Goal: Transaction & Acquisition: Book appointment/travel/reservation

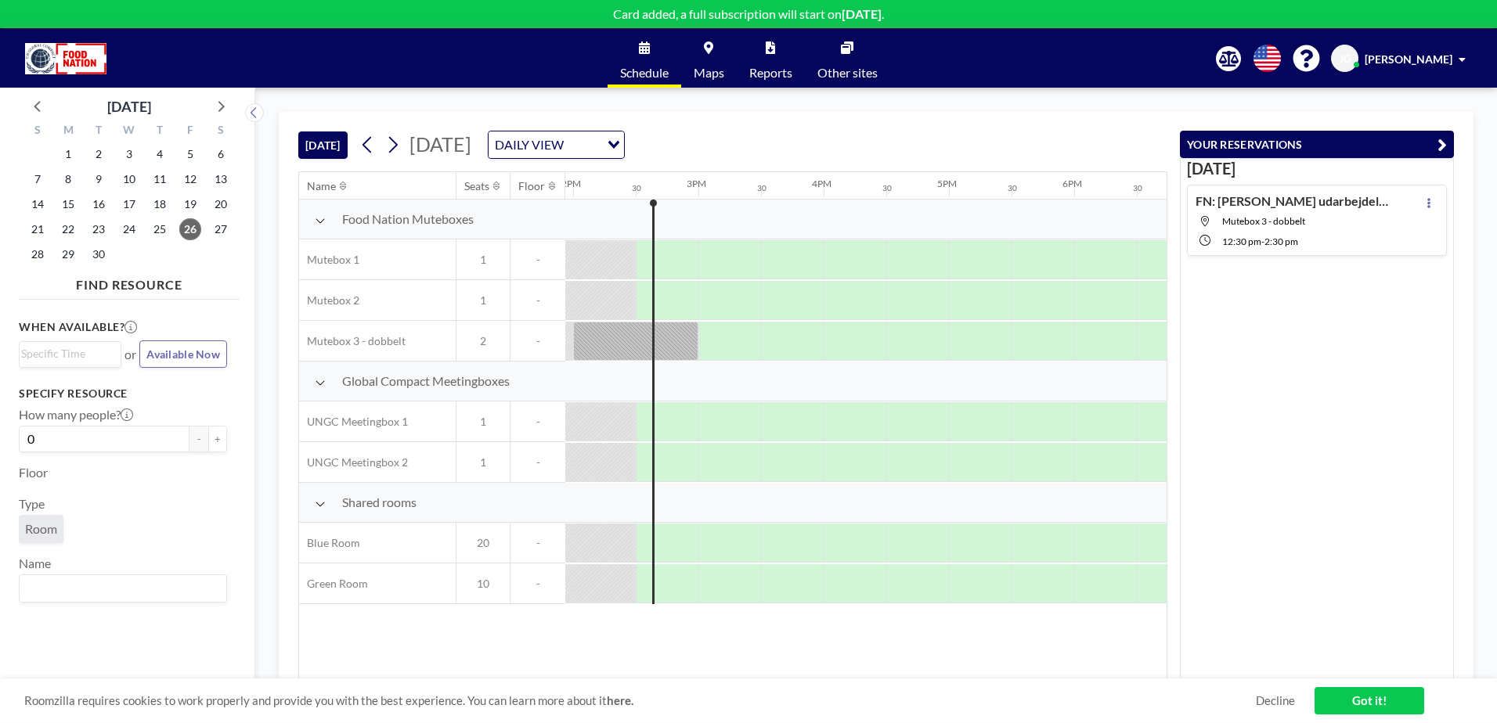
scroll to position [0, 1753]
click at [392, 146] on icon at bounding box center [392, 144] width 15 height 23
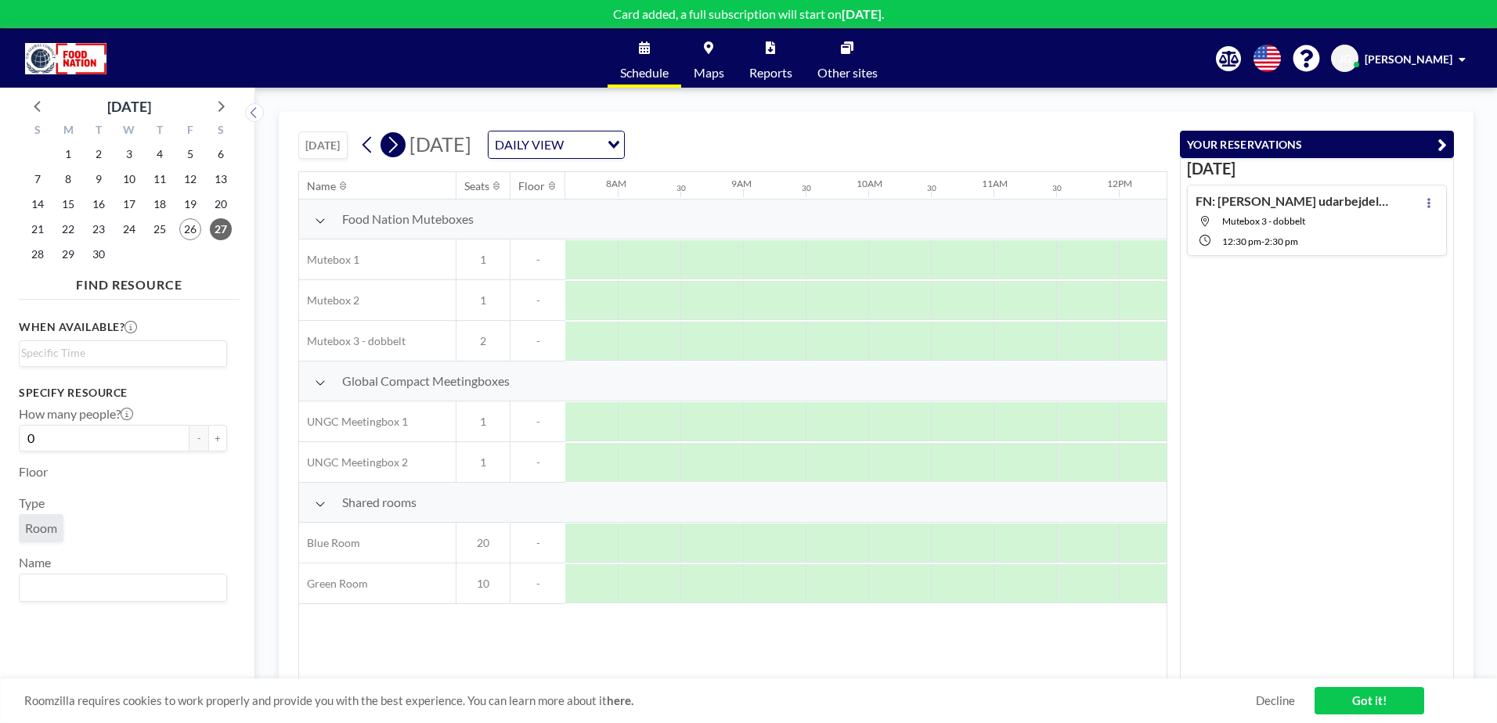
scroll to position [0, 1002]
click at [225, 102] on icon at bounding box center [220, 105] width 20 height 20
click at [77, 183] on span "6" at bounding box center [68, 179] width 22 height 22
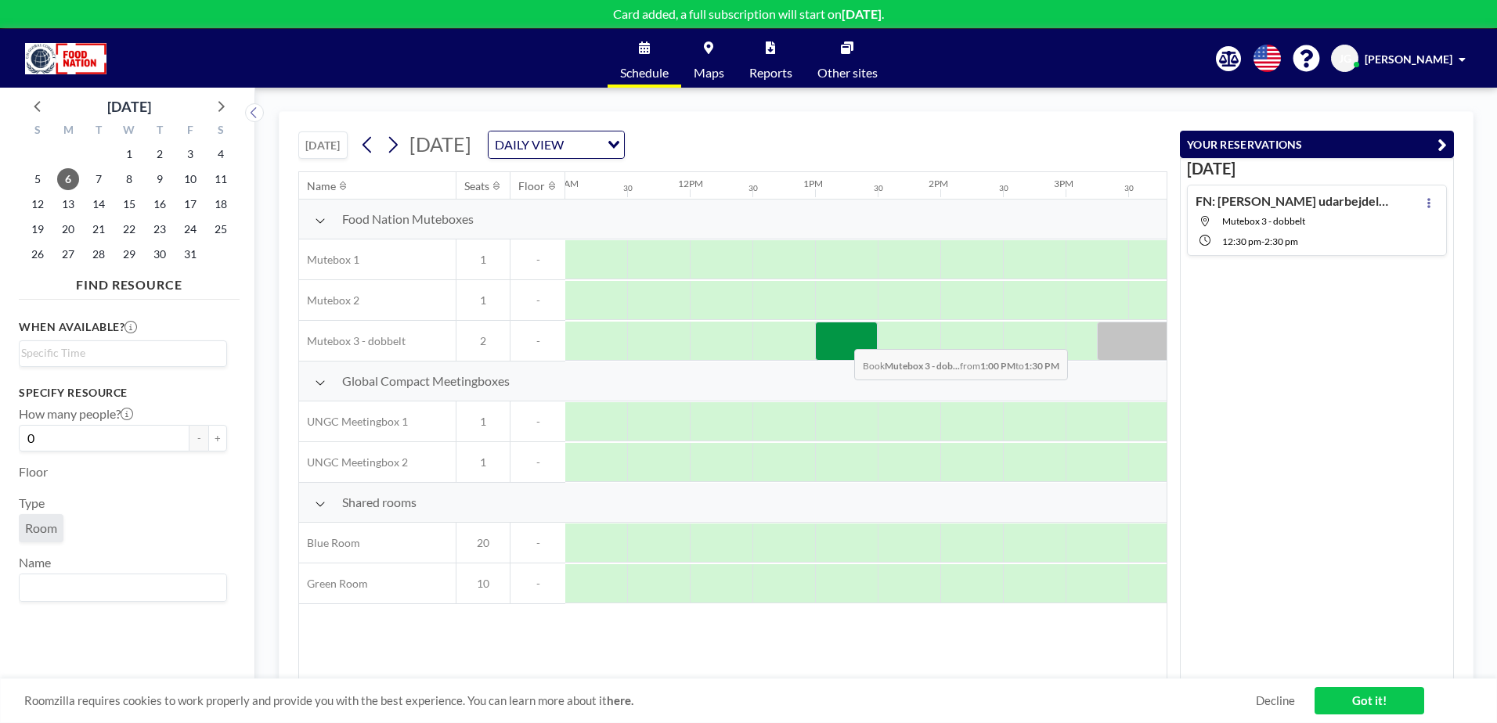
click at [841, 337] on div at bounding box center [846, 341] width 63 height 39
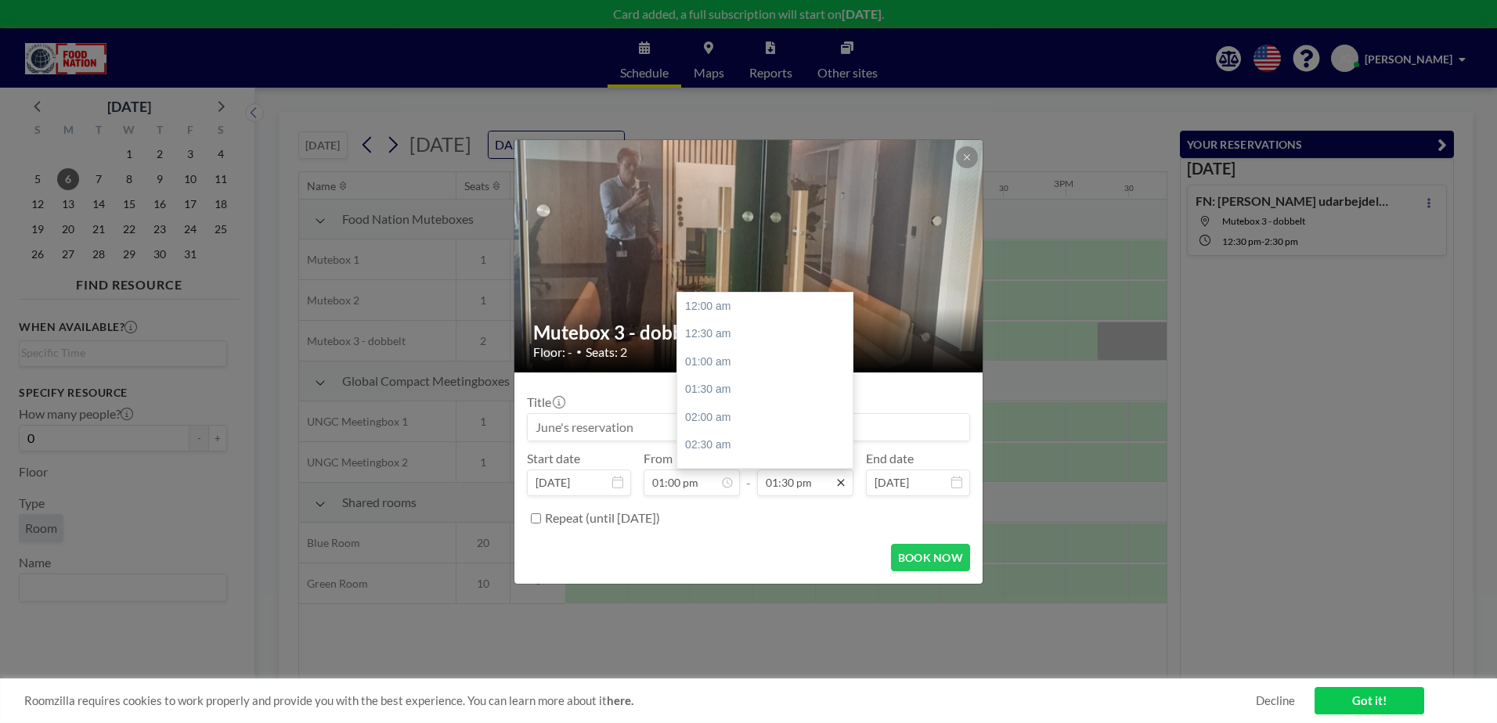
scroll to position [752, 0]
click at [834, 486] on icon at bounding box center [840, 483] width 13 height 13
click at [801, 481] on input "01:30 pm" at bounding box center [805, 483] width 96 height 27
click at [712, 339] on div "02:00 pm" at bounding box center [768, 334] width 183 height 28
type input "02:00 pm"
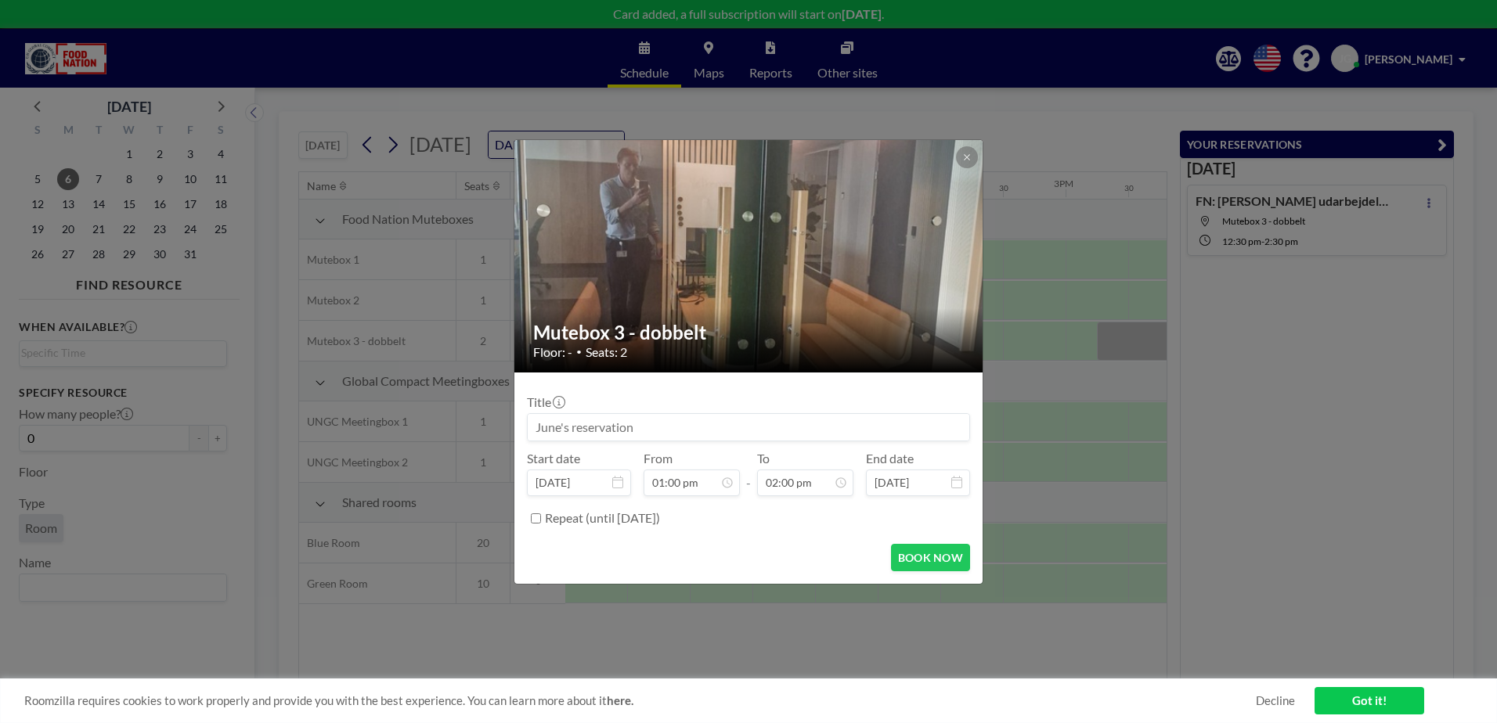
click at [672, 427] on input at bounding box center [748, 427] width 441 height 27
type input "G"
type input "FN: Global Food Talk Health"
click at [930, 553] on button "BOOK NOW" at bounding box center [930, 557] width 79 height 27
